Goal: Information Seeking & Learning: Learn about a topic

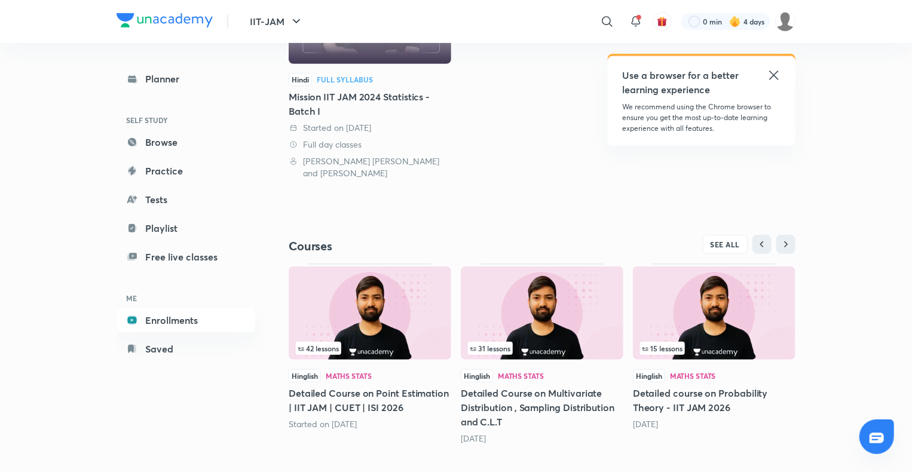
scroll to position [230, 0]
click at [383, 346] on img at bounding box center [370, 313] width 163 height 93
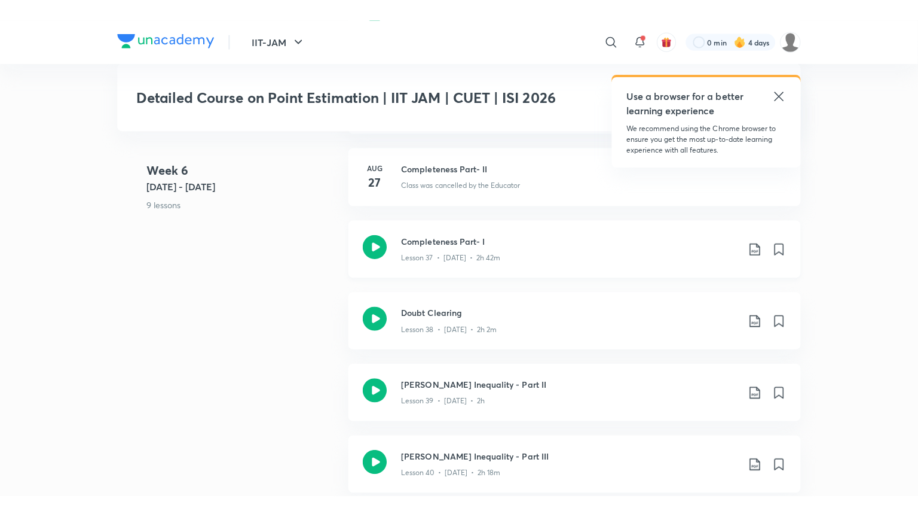
scroll to position [3482, 0]
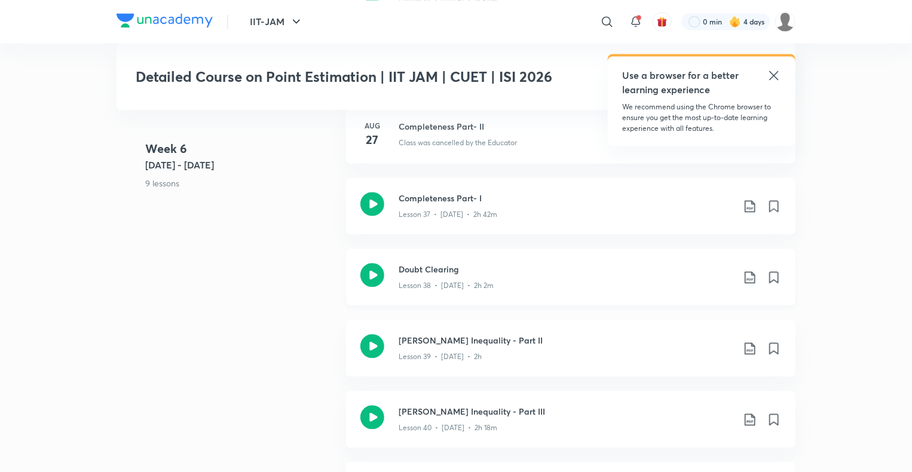
click at [478, 276] on div "Lesson 38 • [DATE] • 2h 2m" at bounding box center [566, 284] width 335 height 16
